Goal: Task Accomplishment & Management: Manage account settings

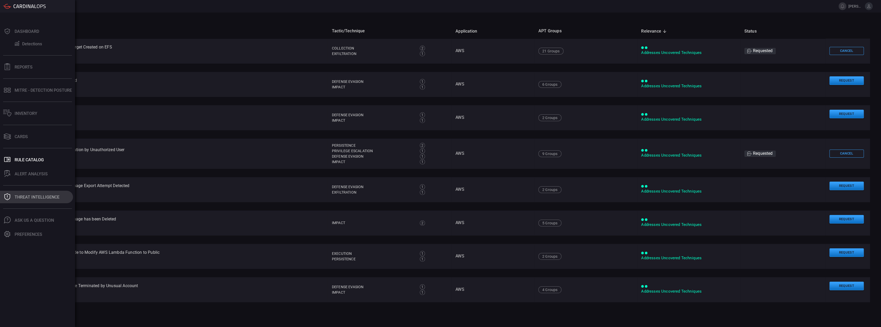
click at [31, 199] on div "Threat Intelligence" at bounding box center [37, 197] width 45 height 5
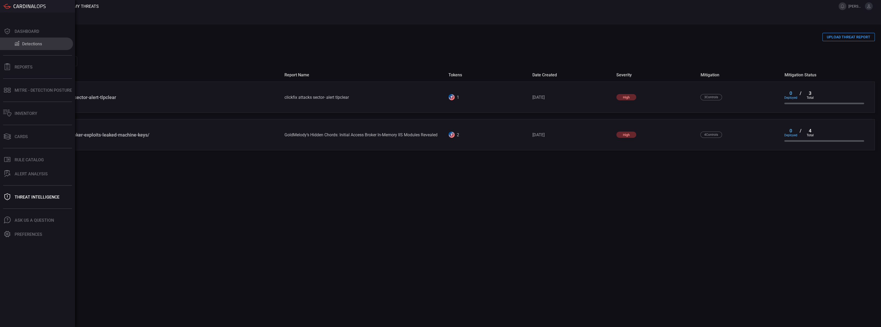
click at [6, 45] on button "Detections" at bounding box center [36, 44] width 73 height 13
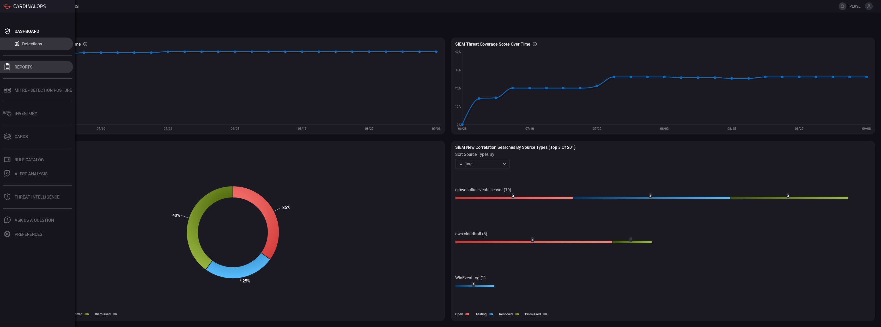
click at [13, 63] on button "Reports" at bounding box center [36, 67] width 73 height 13
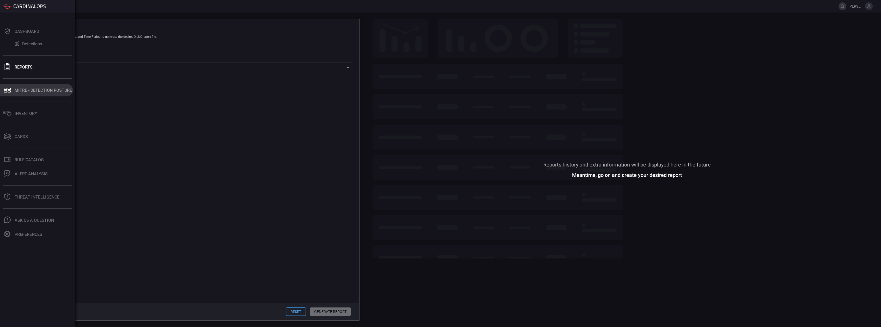
click at [5, 88] on icon at bounding box center [5, 89] width 3 height 2
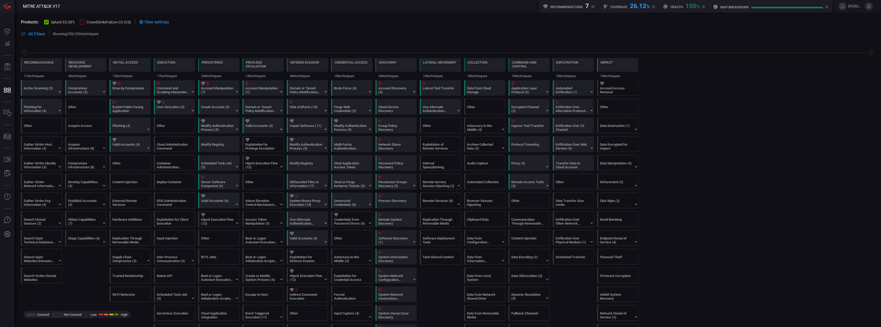
click at [87, 24] on span "CrowdStrikeFalcon-CO (CS)" at bounding box center [109, 22] width 45 height 4
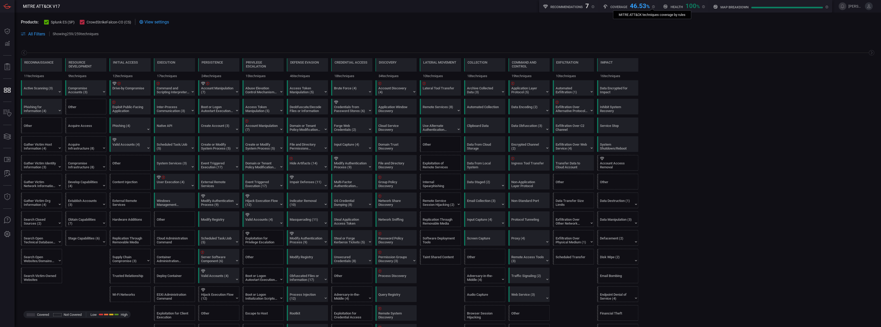
drag, startPoint x: 630, startPoint y: 7, endPoint x: 653, endPoint y: 7, distance: 22.9
click at [653, 7] on div "Coverage 46.53 % MITRE ATT&CK techniques coverage by rules" at bounding box center [629, 5] width 52 height 7
click at [825, 32] on span at bounding box center [489, 34] width 772 height 6
click at [324, 28] on span at bounding box center [447, 28] width 853 height 6
click at [570, 7] on h5 "Recommendations" at bounding box center [566, 7] width 32 height 4
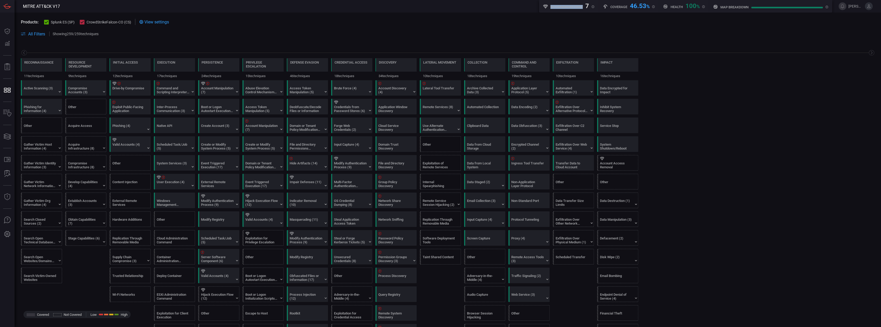
click at [570, 7] on h5 "Recommendations" at bounding box center [566, 7] width 32 height 4
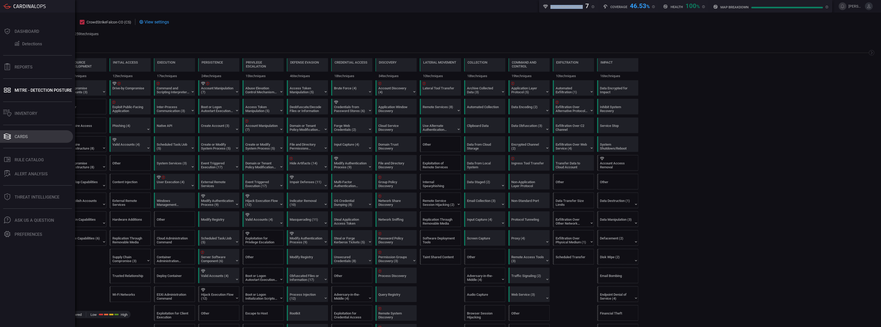
click at [17, 137] on div "Cards" at bounding box center [21, 136] width 13 height 5
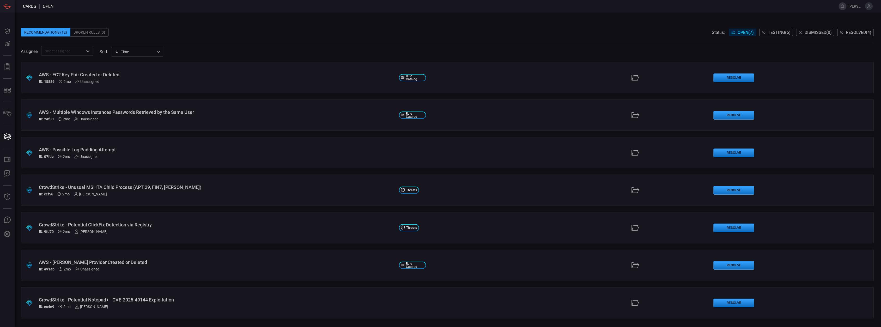
click at [135, 75] on div "AWS - EC2 Key Pair Created or Deleted" at bounding box center [217, 74] width 356 height 5
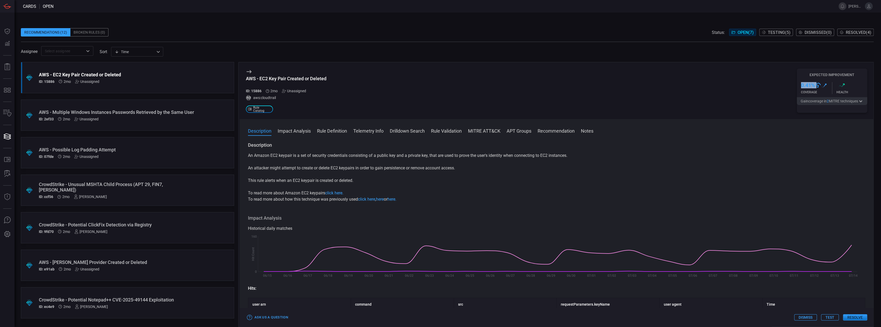
drag, startPoint x: 801, startPoint y: 85, endPoint x: 821, endPoint y: 86, distance: 20.6
click at [821, 86] on div "0.41 % .st0{fill:url(#Path_29490_0000011764796159830935397000001433001719546112…" at bounding box center [816, 85] width 31 height 6
click at [178, 117] on div "ID: 2ef33 2mo Unassigned" at bounding box center [117, 119] width 157 height 4
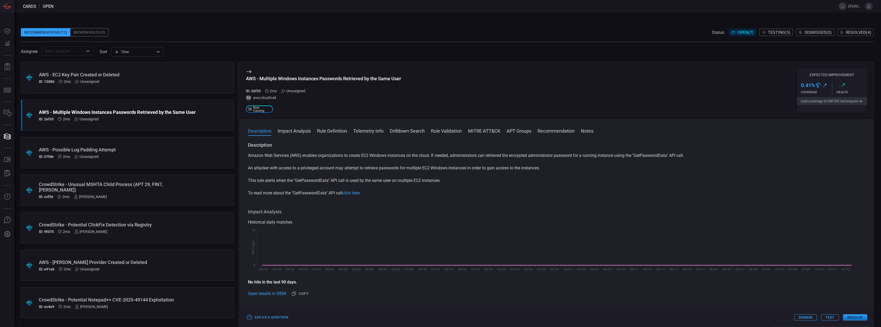
click at [99, 158] on div "ID: 07fde 2mo Unassigned" at bounding box center [117, 157] width 157 height 4
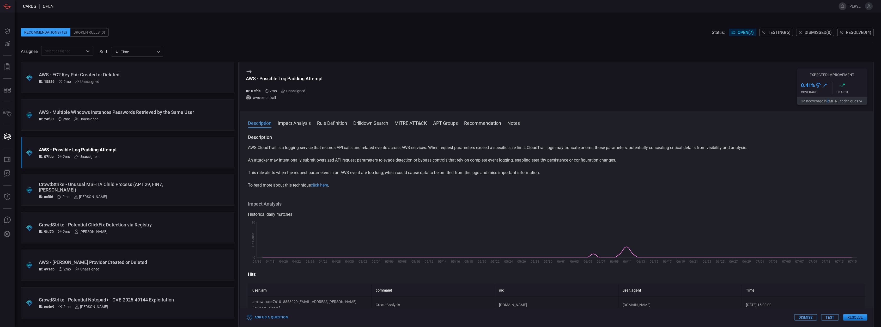
click at [168, 179] on div ".suggested_cards_icon{fill:url(#suggested_cards_icon);} CrowdStrike - Unusual M…" at bounding box center [127, 190] width 213 height 31
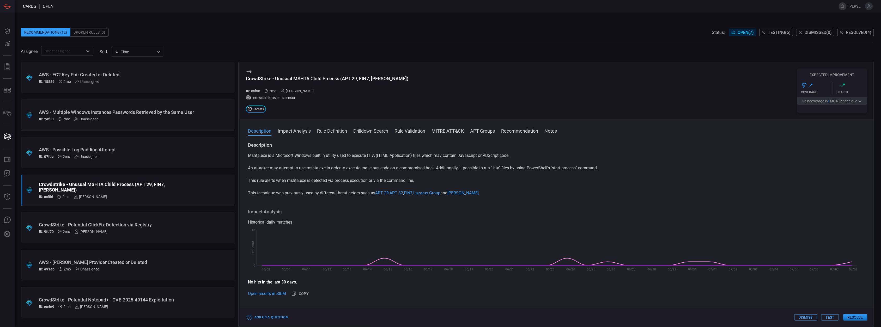
click at [106, 219] on div ".suggested_cards_icon{fill:url(#suggested_cards_icon);} CrowdStrike - Potential…" at bounding box center [127, 227] width 213 height 31
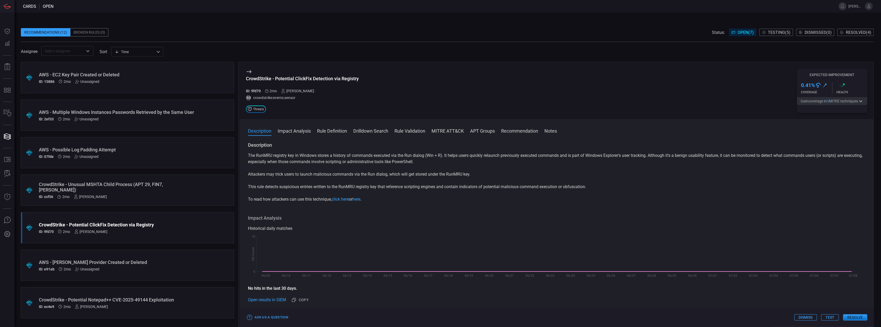
click at [204, 265] on div ".suggested_cards_icon{fill:url(#suggested_cards_icon);} AWS - [PERSON_NAME] Pro…" at bounding box center [127, 265] width 213 height 31
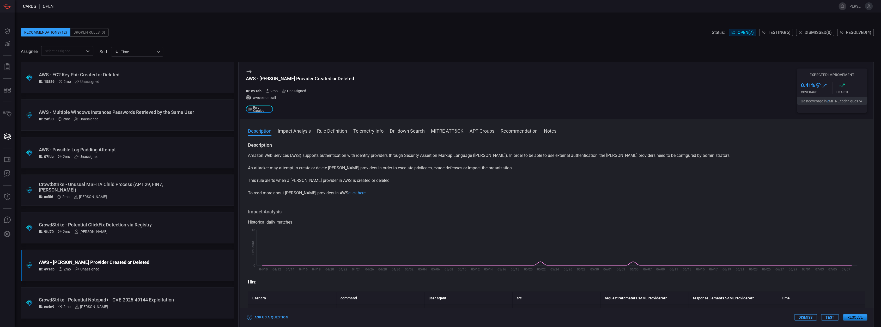
click at [163, 305] on div "ID: ec4e9 2mo [PERSON_NAME]" at bounding box center [117, 307] width 157 height 4
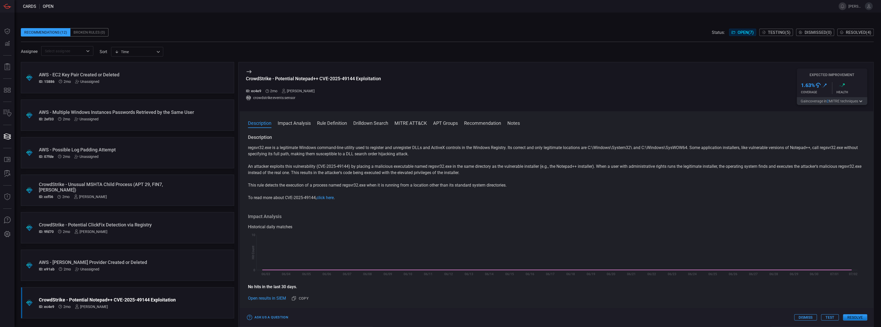
click at [769, 30] on span "Testing ( 5 )" at bounding box center [778, 32] width 23 height 5
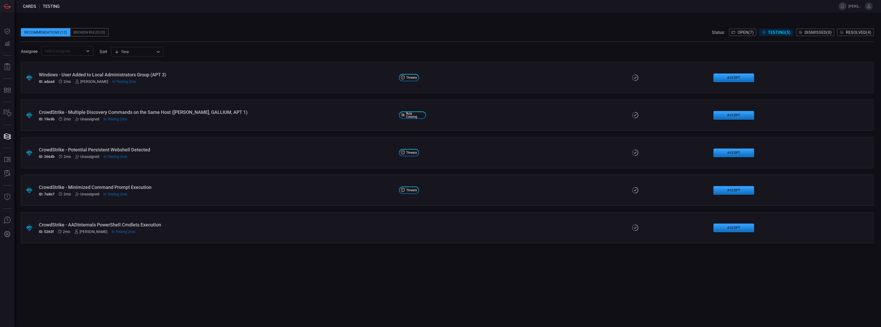
click at [240, 78] on div "Windows - User Added to Local Administrators Group (APT 3) ID: adaad 2mo [PERSO…" at bounding box center [217, 78] width 356 height 12
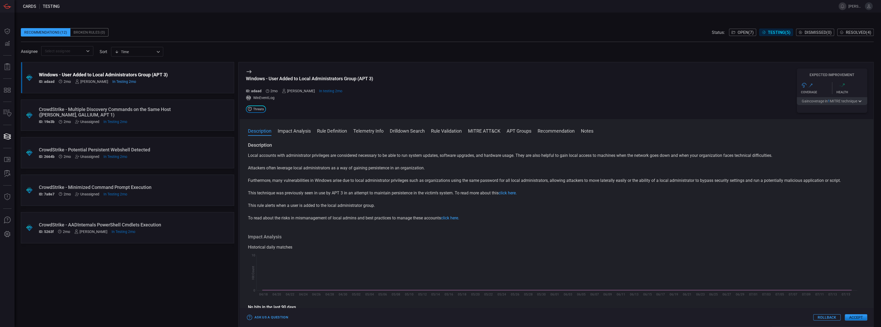
click at [188, 109] on div "CrowdStrike - Multiple Discovery Commands on the Same Host ([PERSON_NAME], GALL…" at bounding box center [117, 112] width 157 height 11
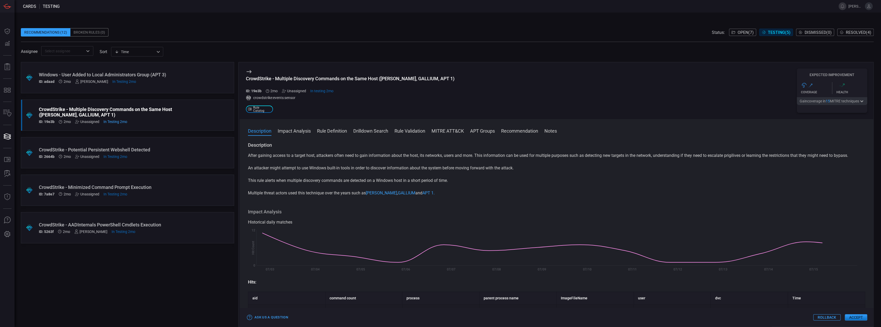
click at [200, 145] on div ".suggested_cards_icon{fill:url(#suggested_cards_icon);} CrowdStrike - Potential…" at bounding box center [127, 152] width 213 height 31
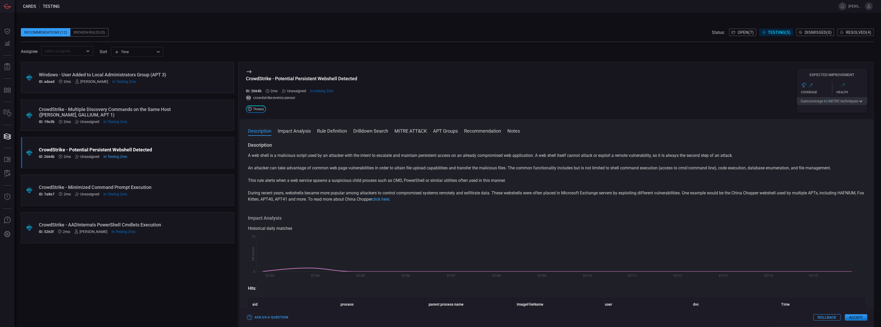
click at [208, 189] on div ".suggested_cards_icon{fill:url(#suggested_cards_icon);} CrowdStrike - Minimized…" at bounding box center [127, 190] width 213 height 31
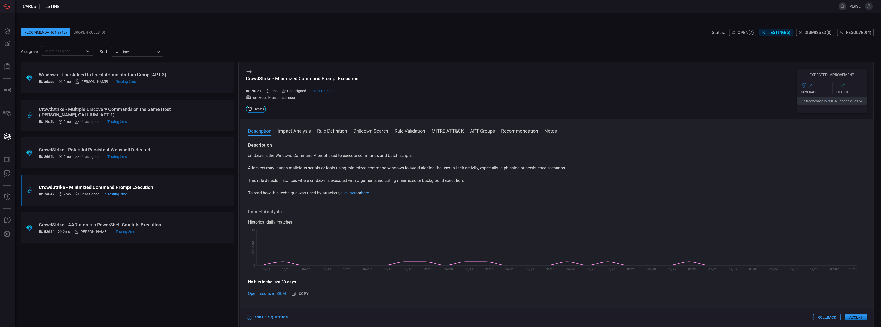
click at [208, 226] on div ".suggested_cards_icon{fill:url(#suggested_cards_icon);} CrowdStrike - AADIntern…" at bounding box center [127, 227] width 213 height 31
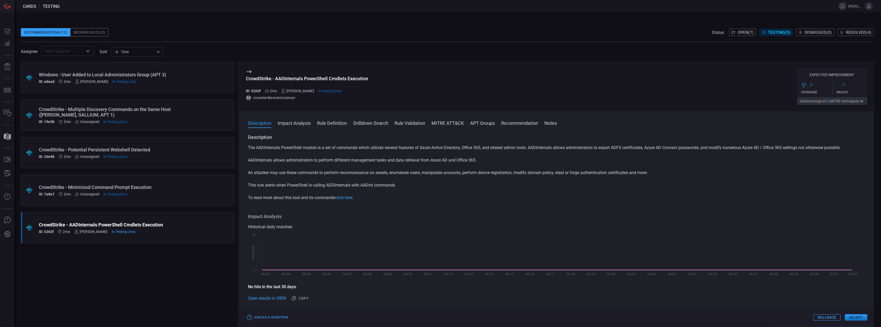
click at [842, 96] on div ".st0{fill:url(#Path_29490_00000117647961598309353970000014330017195461122950_);…" at bounding box center [831, 88] width 70 height 18
click at [846, 99] on button "Gain coverage in 12 MITRE technique s" at bounding box center [831, 101] width 70 height 8
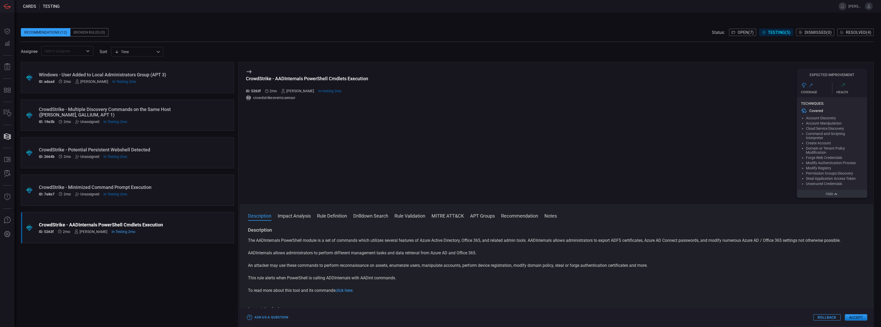
click at [294, 217] on button "Impact Analysis" at bounding box center [294, 215] width 33 height 6
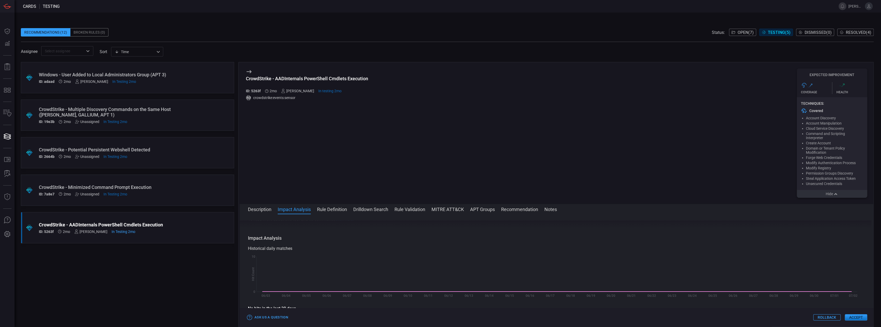
scroll to position [74, 0]
click at [369, 210] on button "Drilldown Search" at bounding box center [370, 209] width 35 height 6
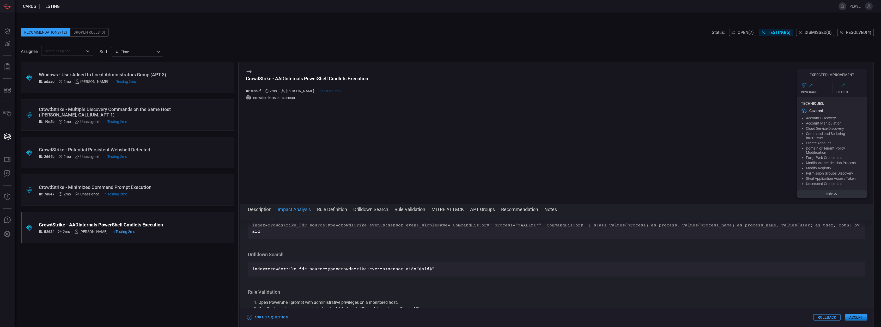
click at [339, 207] on button "Rule Definition" at bounding box center [332, 209] width 30 height 6
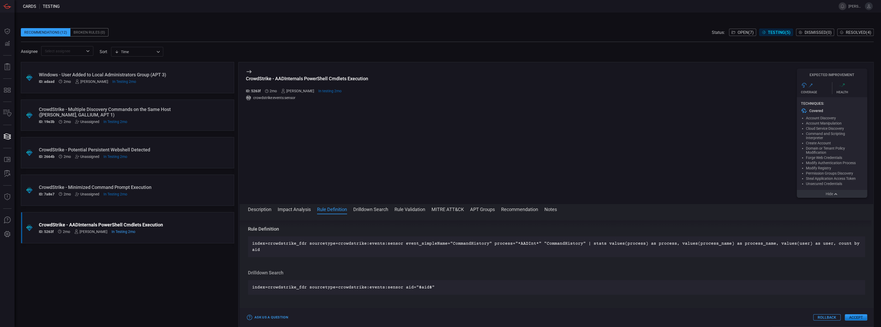
click at [845, 243] on p "index=crowdstrike_fdr sourcetype=crowdstrike:events:sensor event_simpleName="Co…" at bounding box center [556, 247] width 608 height 13
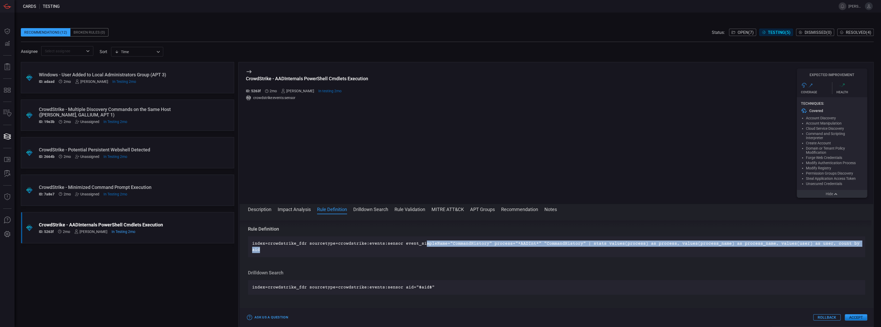
drag, startPoint x: 843, startPoint y: 241, endPoint x: 420, endPoint y: 246, distance: 423.2
click at [420, 246] on p "index=crowdstrike_fdr sourcetype=crowdstrike:events:sensor event_simpleName="Co…" at bounding box center [556, 247] width 608 height 13
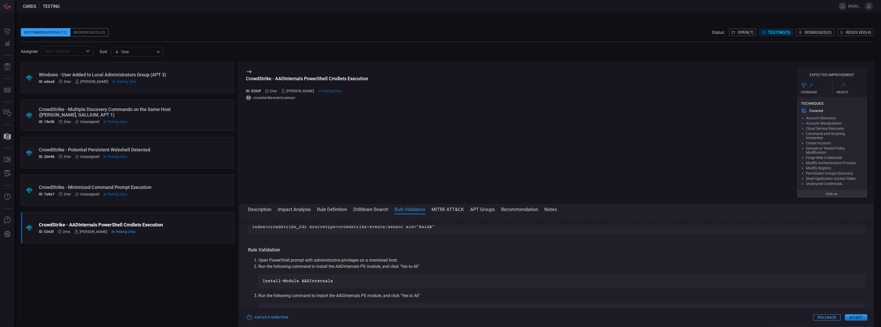
scroll to position [244, 0]
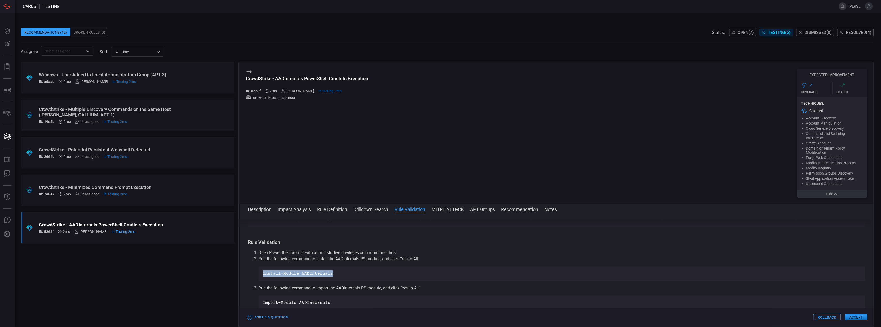
drag, startPoint x: 263, startPoint y: 264, endPoint x: 398, endPoint y: 266, distance: 135.0
click at [397, 270] on p "Install-Module AADInternals" at bounding box center [561, 273] width 598 height 6
click at [301, 288] on li "Run the following command to import the AADInternals PS module, and click "Yes …" at bounding box center [561, 297] width 606 height 25
click at [282, 270] on div "Install-Module AADInternals" at bounding box center [561, 273] width 606 height 15
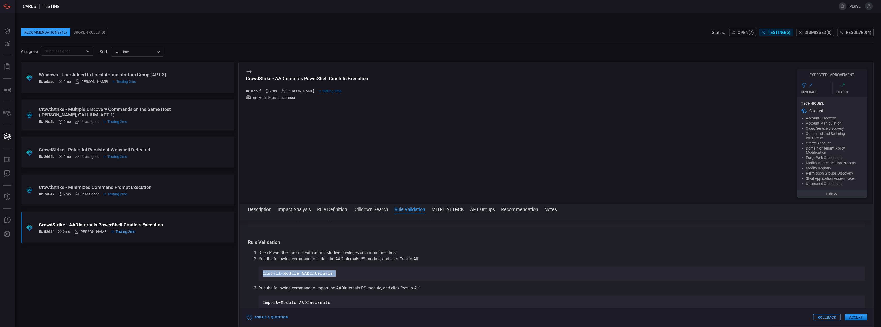
click at [282, 270] on div "Install-Module AADInternals" at bounding box center [561, 273] width 606 height 15
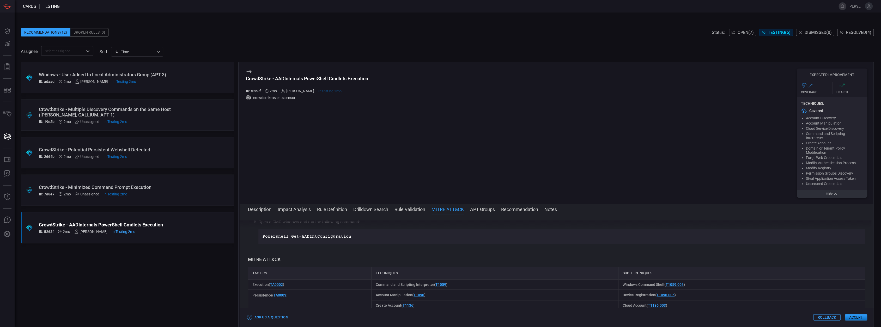
scroll to position [305, 0]
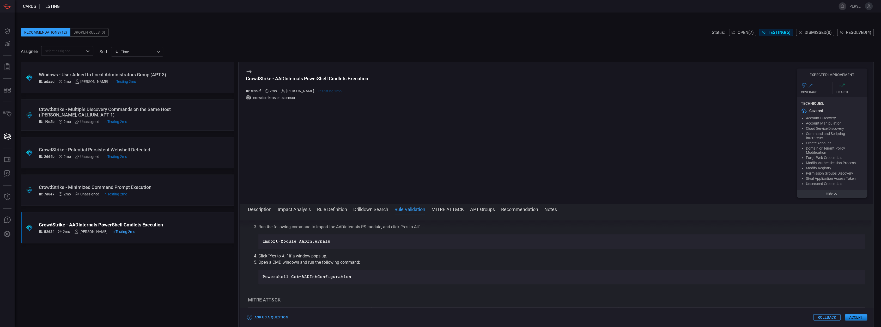
click at [746, 33] on span "Open ( 7 )" at bounding box center [745, 32] width 16 height 5
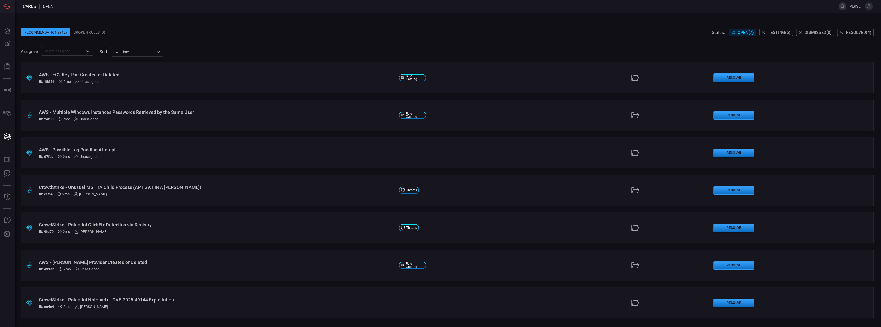
click at [151, 301] on div "CrowdStrike - Potential Notepad++ CVE-2025-49144 Exploitation" at bounding box center [217, 299] width 356 height 5
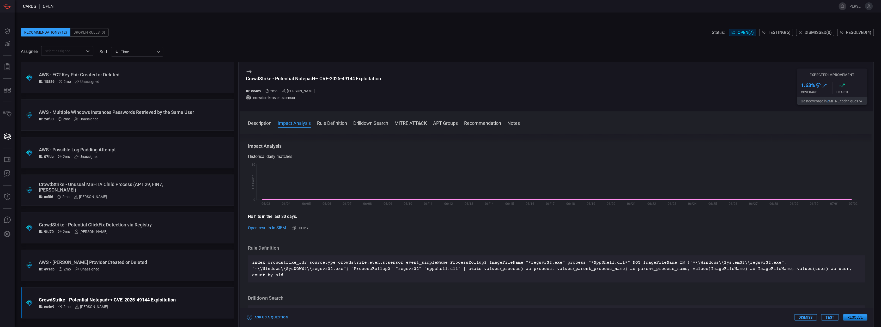
scroll to position [69, 0]
click at [155, 269] on div "ID: e91ab 2mo Unassigned" at bounding box center [117, 269] width 157 height 4
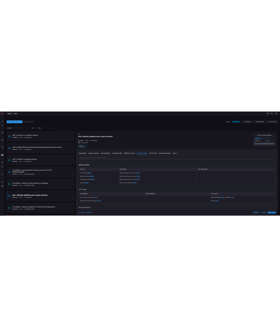
scroll to position [324, 0]
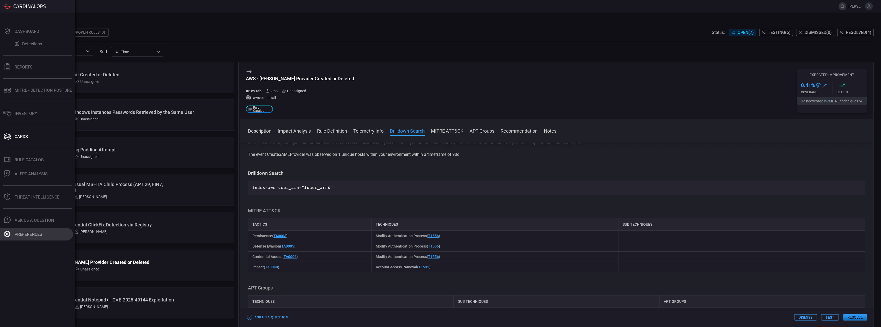
click at [15, 238] on button "Preferences" at bounding box center [36, 234] width 73 height 13
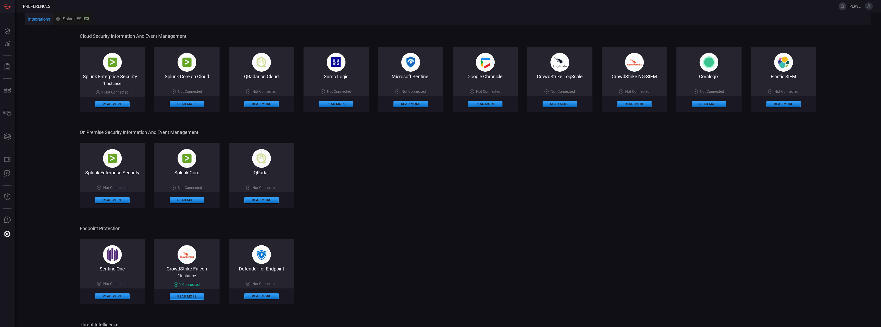
click at [866, 5] on icon at bounding box center [868, 6] width 5 height 5
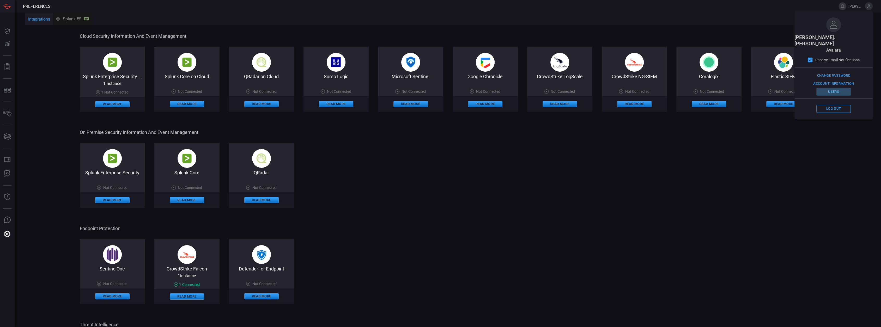
click at [837, 88] on button "Users" at bounding box center [833, 92] width 34 height 8
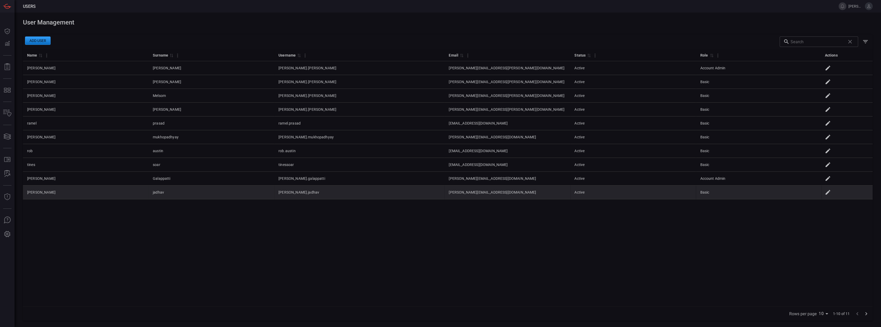
click at [48, 190] on td "[PERSON_NAME]" at bounding box center [86, 193] width 126 height 14
click at [829, 194] on icon at bounding box center [827, 192] width 6 height 6
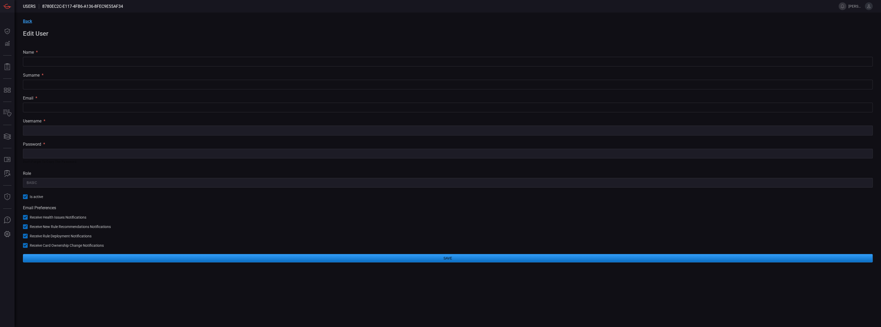
type input "[PERSON_NAME]"
type input "jadhav"
type input "[PERSON_NAME][EMAIL_ADDRESS][DOMAIN_NAME]"
type input "[PERSON_NAME].jadhav"
type input "Basic"
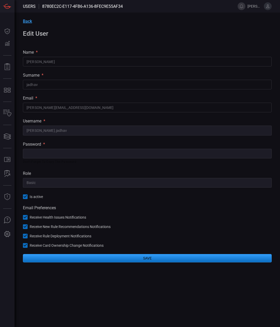
click at [82, 154] on input "text" at bounding box center [147, 154] width 249 height 10
paste input "68133697-1D10-4606-8CB4-3662C612E277"
click at [45, 152] on input "68133697-1D10-4606-8CB4-3662C612E277" at bounding box center [147, 154] width 249 height 10
click at [35, 152] on input "68133697!d10-46o6-8Cb4-3662C612E277" at bounding box center [147, 154] width 249 height 10
click at [30, 153] on input "6813a3697!d10-46o6-8Cb4-3662C612E277" at bounding box center [147, 154] width 249 height 10
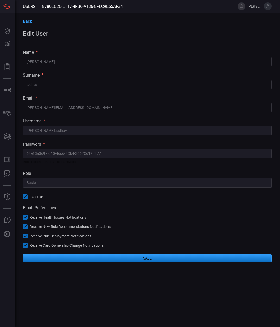
type input "68e13a3697!d10-46o6-8Cb4-3662C612E277"
click at [139, 159] on p "Don't forget to copy the password" at bounding box center [145, 161] width 245 height 5
click at [157, 255] on button "Save" at bounding box center [147, 258] width 249 height 8
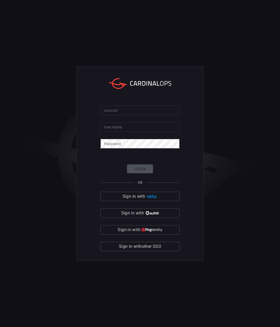
type input "[PERSON_NAME].[PERSON_NAME]"
click at [141, 112] on input "Account" at bounding box center [140, 111] width 79 height 10
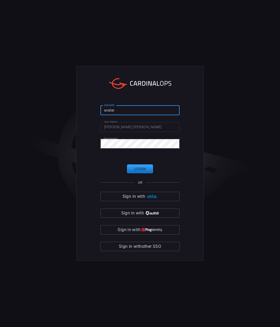
type input "avalara"
click button "Login" at bounding box center [140, 168] width 26 height 9
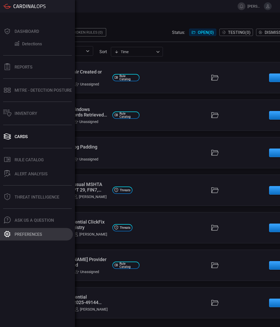
click at [10, 232] on icon at bounding box center [7, 234] width 7 height 7
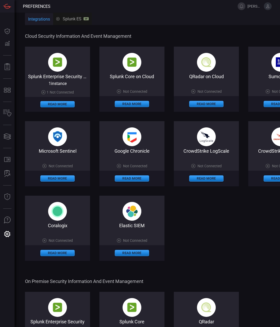
click at [265, 13] on div "Integrations Splunk ES SP" at bounding box center [188, 19] width 327 height 13
click at [267, 9] on button at bounding box center [268, 6] width 8 height 8
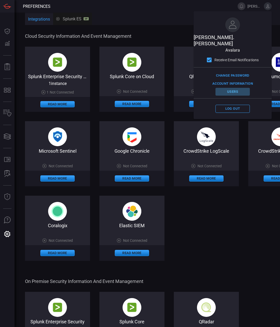
click at [234, 88] on button "Users" at bounding box center [233, 92] width 34 height 8
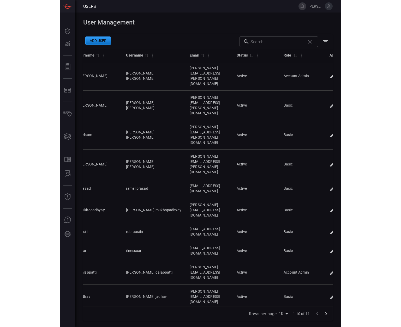
scroll to position [0, 76]
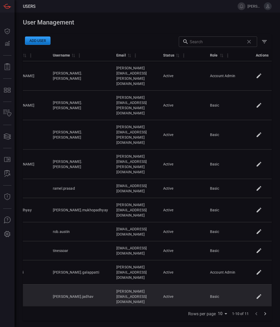
click at [261, 293] on icon at bounding box center [259, 296] width 6 height 6
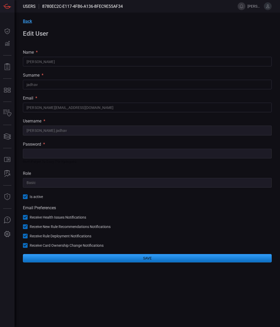
click at [47, 153] on input "text" at bounding box center [147, 154] width 249 height 10
paste input "68e13a3697!d10-46o6-8Cb4-3662C612E277"
type input "68e13a3697!d10-46o6-8Cb4-3662C612E277"
click at [116, 260] on button "Save" at bounding box center [147, 258] width 249 height 8
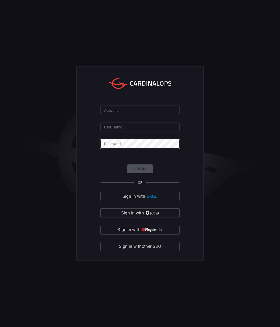
type input "[PERSON_NAME].[PERSON_NAME]"
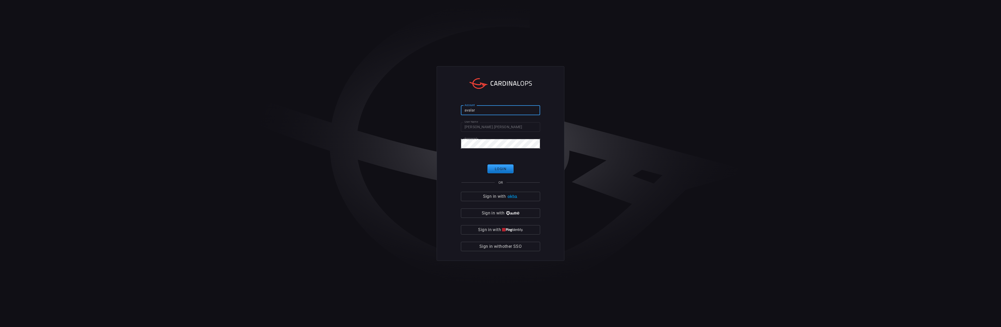
type input "avalara"
click button "Login" at bounding box center [500, 168] width 26 height 9
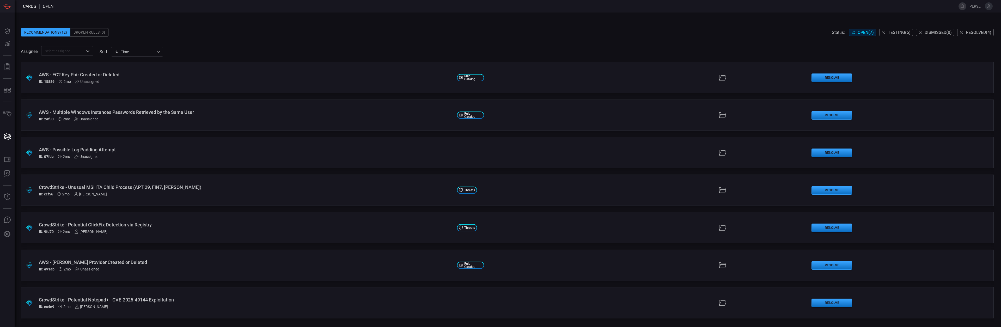
click at [880, 9] on button at bounding box center [989, 6] width 8 height 8
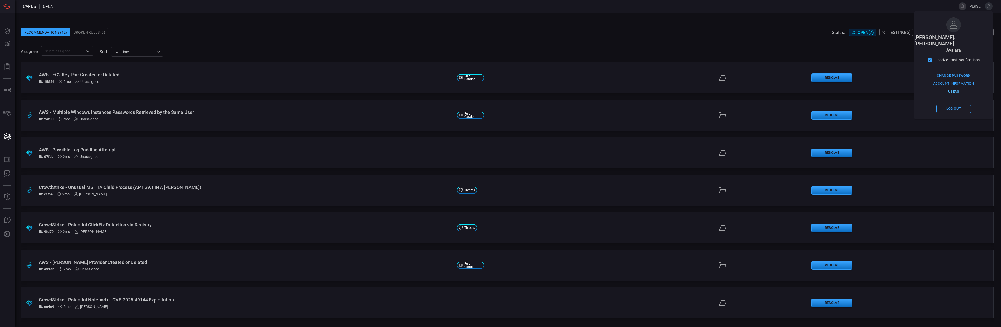
click at [880, 88] on button "Users" at bounding box center [953, 92] width 34 height 8
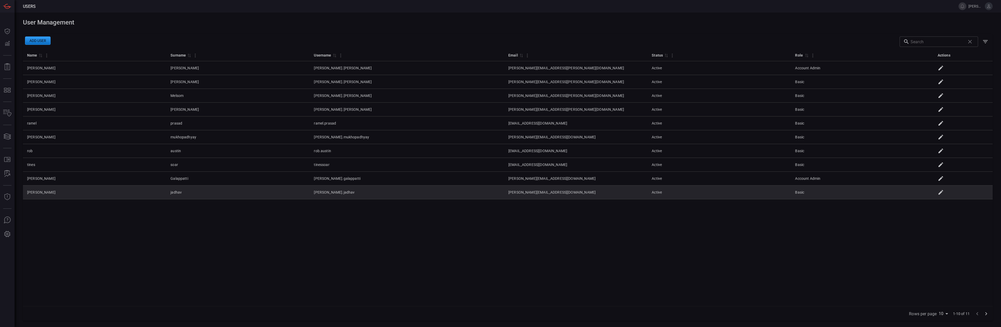
click at [880, 191] on td at bounding box center [963, 193] width 58 height 14
click at [880, 191] on icon at bounding box center [940, 192] width 5 height 5
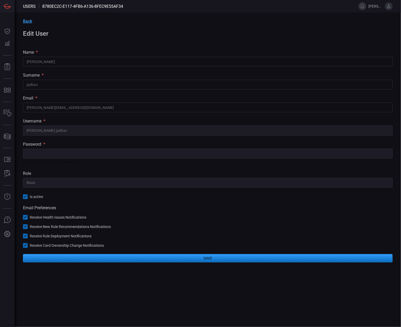
click at [61, 154] on input "text" at bounding box center [207, 154] width 369 height 10
click at [60, 153] on input "text" at bounding box center [207, 154] width 369 height 10
paste input "68e13a3697!d10-46o6-8Cb4-3662C612E277"
type input "68e13a3697!d10-46o6-8Cb4-3662C612E277"
click at [230, 256] on button "Save" at bounding box center [207, 258] width 369 height 8
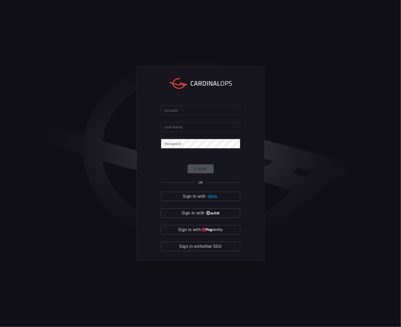
type input "[PERSON_NAME].[PERSON_NAME]"
click at [173, 113] on input "Account" at bounding box center [200, 111] width 79 height 10
type input "avalara"
click button "Login" at bounding box center [200, 168] width 26 height 9
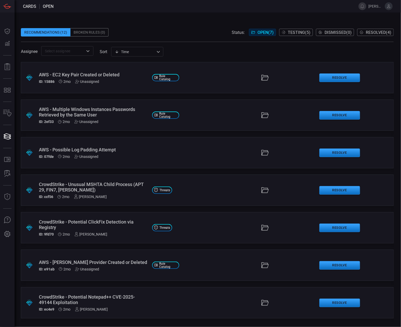
click at [383, 4] on span "[PERSON_NAME].[PERSON_NAME]" at bounding box center [380, 6] width 24 height 8
click at [386, 5] on icon at bounding box center [388, 6] width 5 height 5
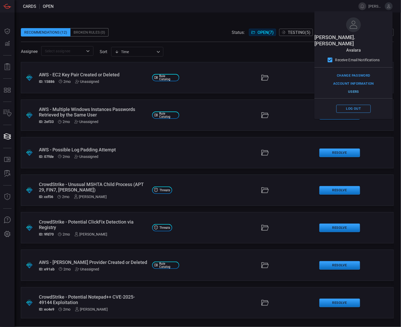
click at [351, 88] on button "Users" at bounding box center [353, 92] width 34 height 8
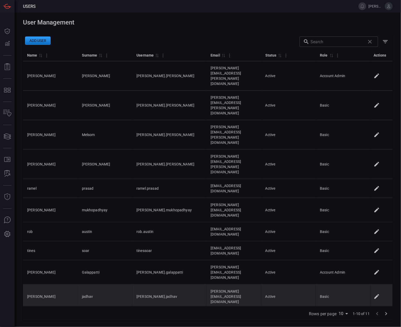
click at [378, 293] on icon at bounding box center [376, 296] width 6 height 6
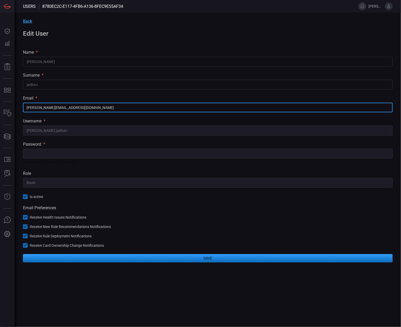
click at [54, 106] on input "[PERSON_NAME][EMAIL_ADDRESS][DOMAIN_NAME]" at bounding box center [207, 108] width 369 height 10
